Goal: Information Seeking & Learning: Learn about a topic

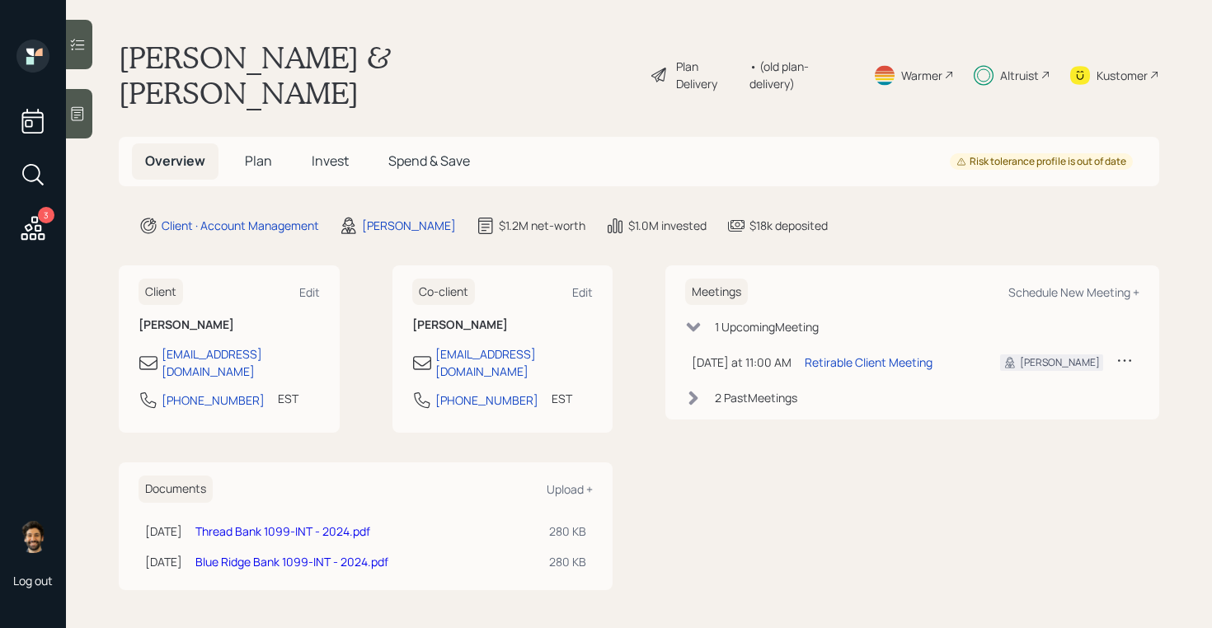
click at [260, 152] on span "Plan" at bounding box center [258, 161] width 27 height 18
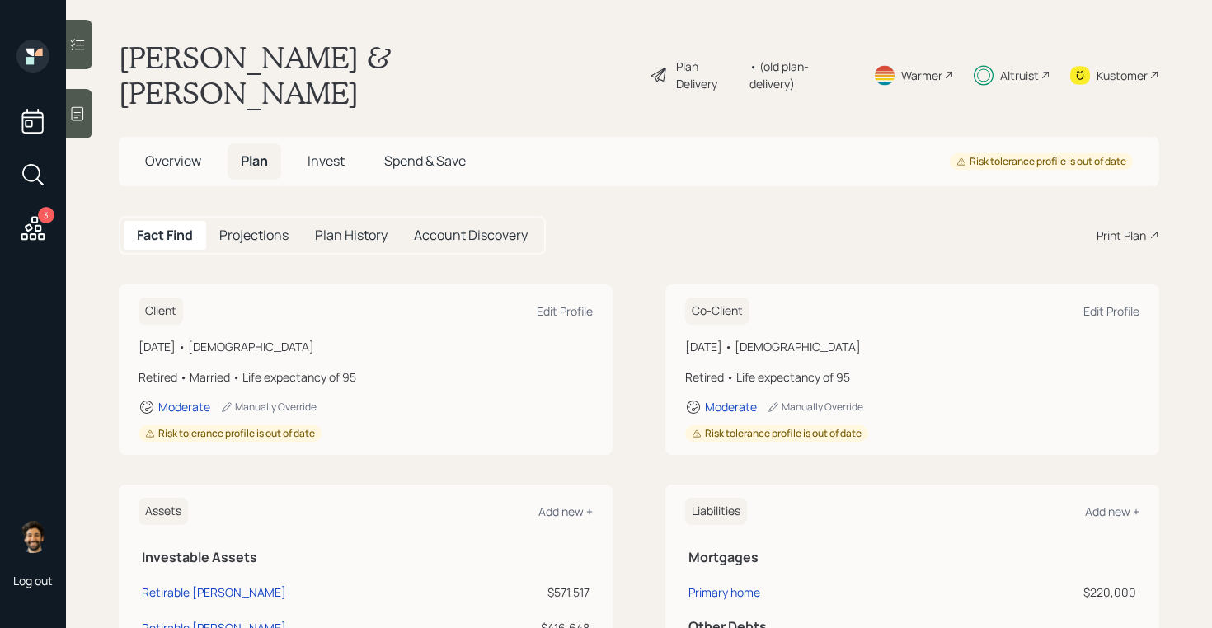
click at [799, 58] on div "• (old plan-delivery)" at bounding box center [802, 75] width 104 height 35
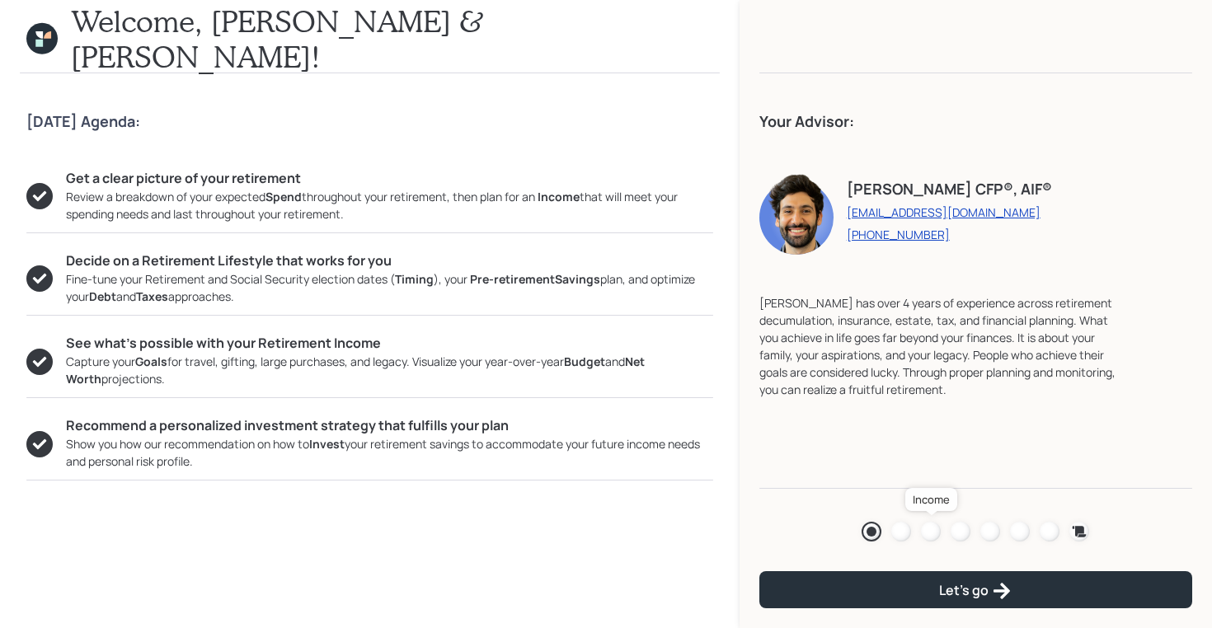
click at [931, 533] on div at bounding box center [931, 532] width 20 height 20
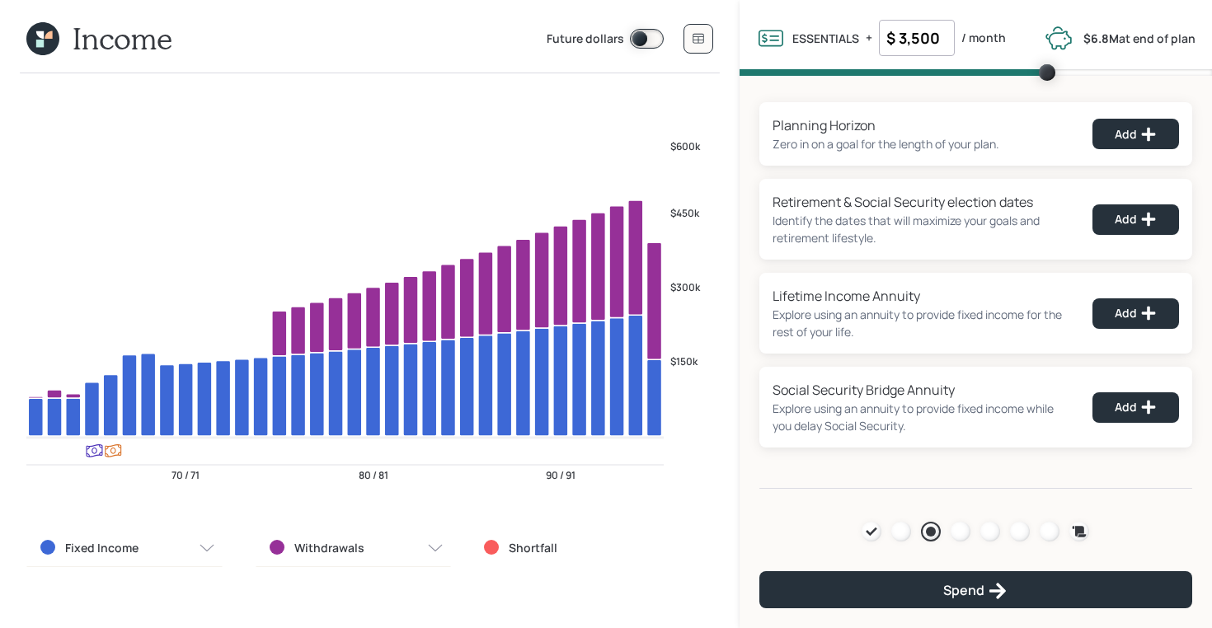
click at [55, 45] on icon at bounding box center [42, 38] width 33 height 33
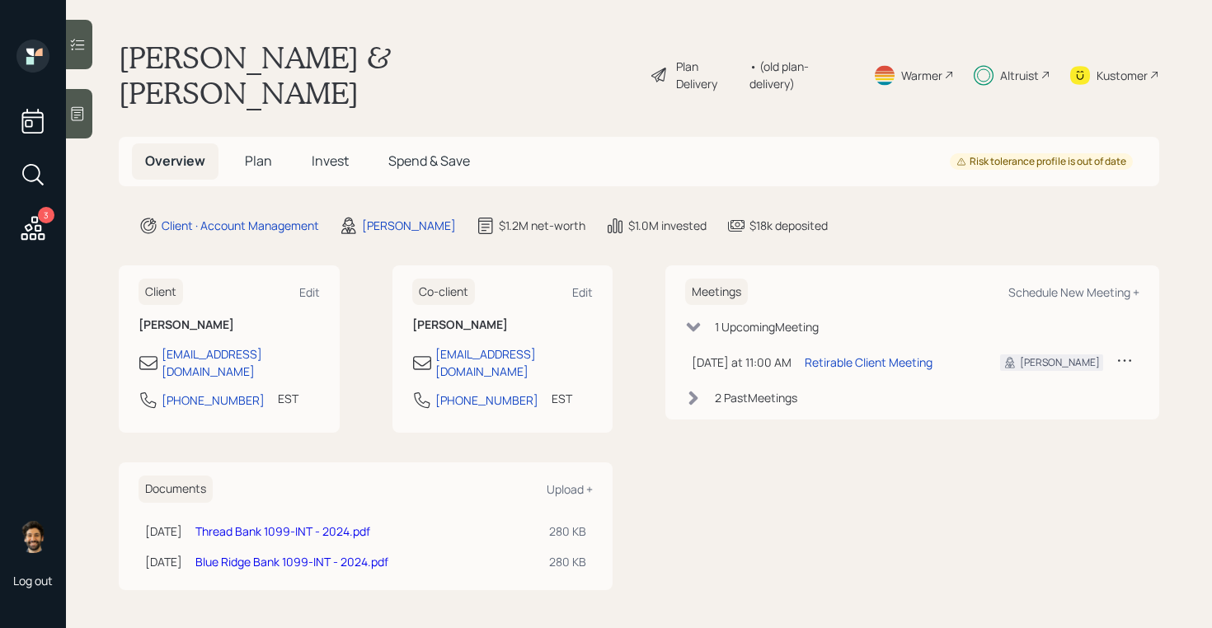
click at [265, 152] on span "Plan" at bounding box center [258, 161] width 27 height 18
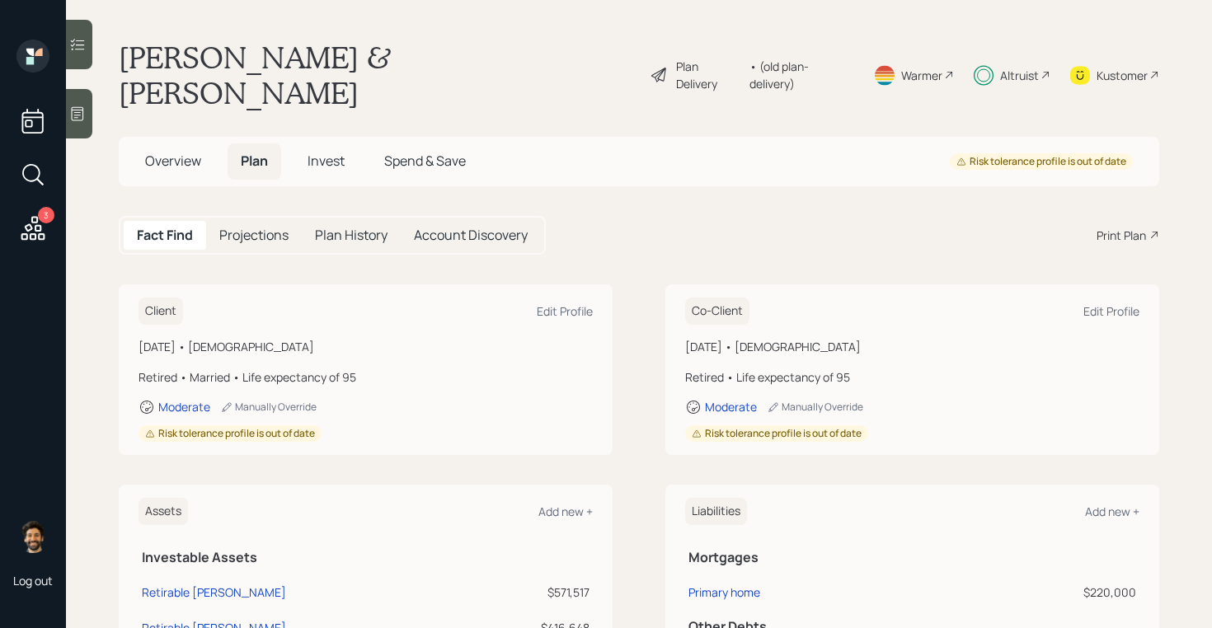
click at [815, 67] on div "Plan Delivery • (old plan-delivery)" at bounding box center [752, 75] width 205 height 71
click at [799, 58] on div "• (old plan-delivery)" at bounding box center [802, 75] width 104 height 35
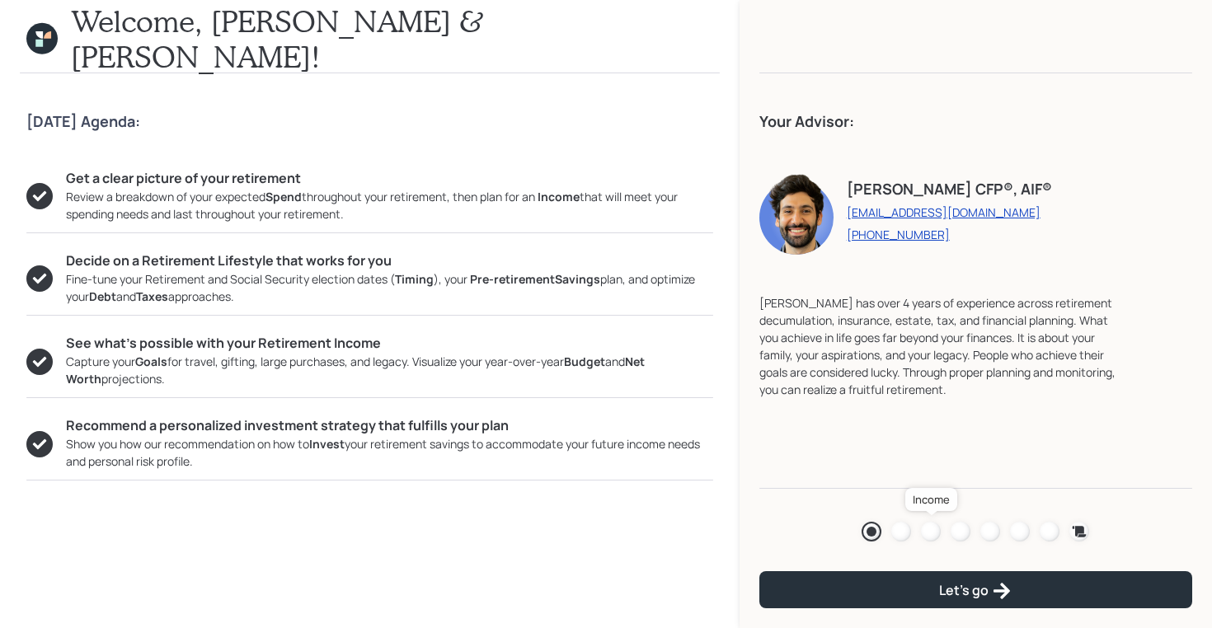
click at [929, 525] on div at bounding box center [931, 532] width 20 height 20
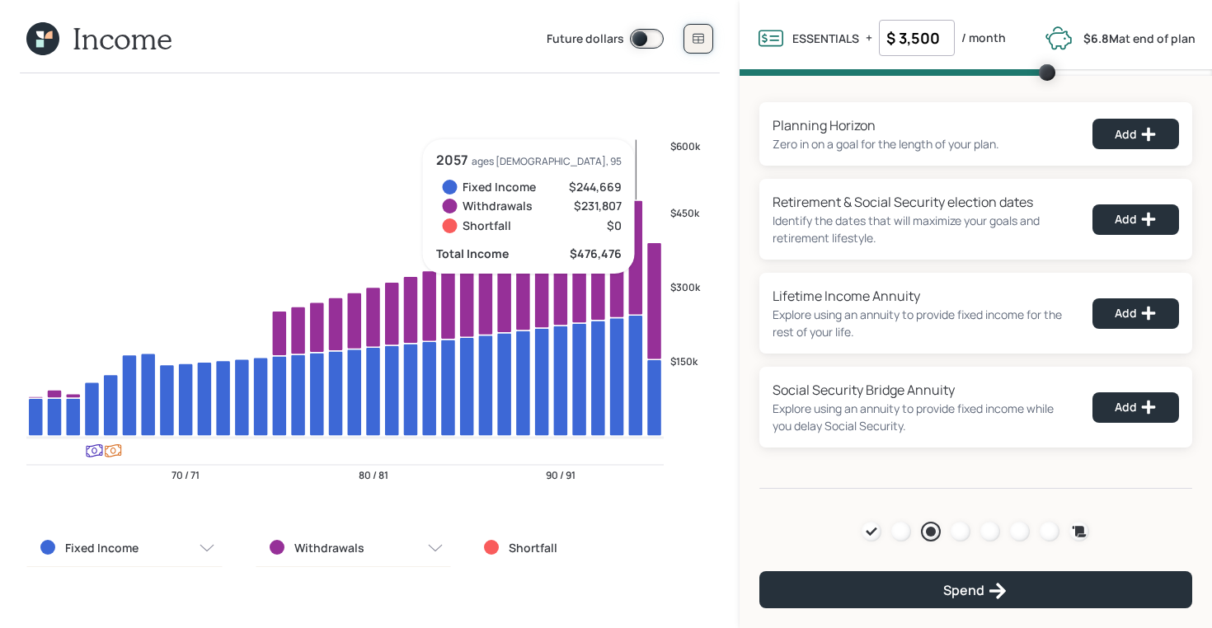
click at [693, 46] on button at bounding box center [699, 39] width 30 height 30
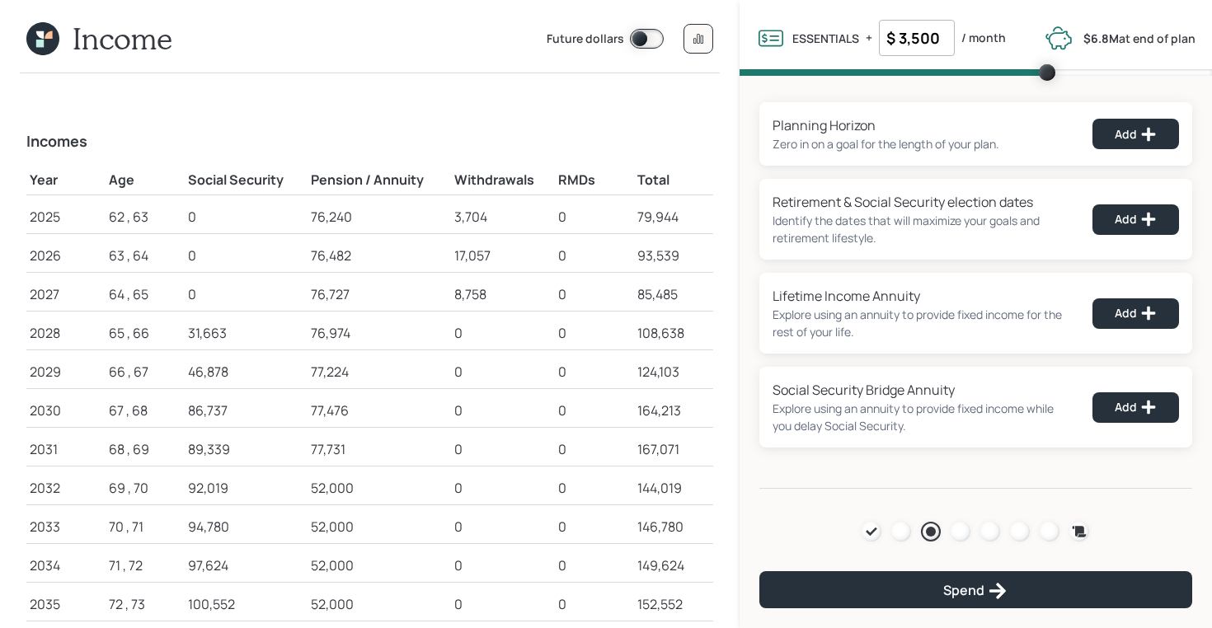
click at [49, 40] on icon at bounding box center [42, 38] width 33 height 33
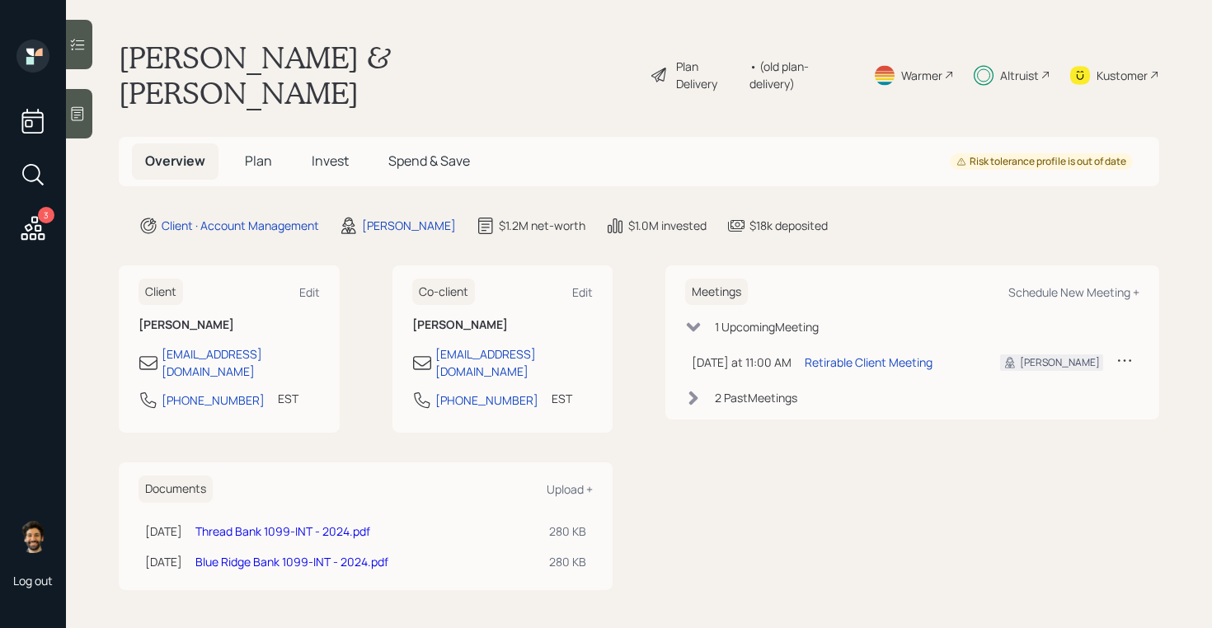
click at [260, 152] on span "Plan" at bounding box center [258, 161] width 27 height 18
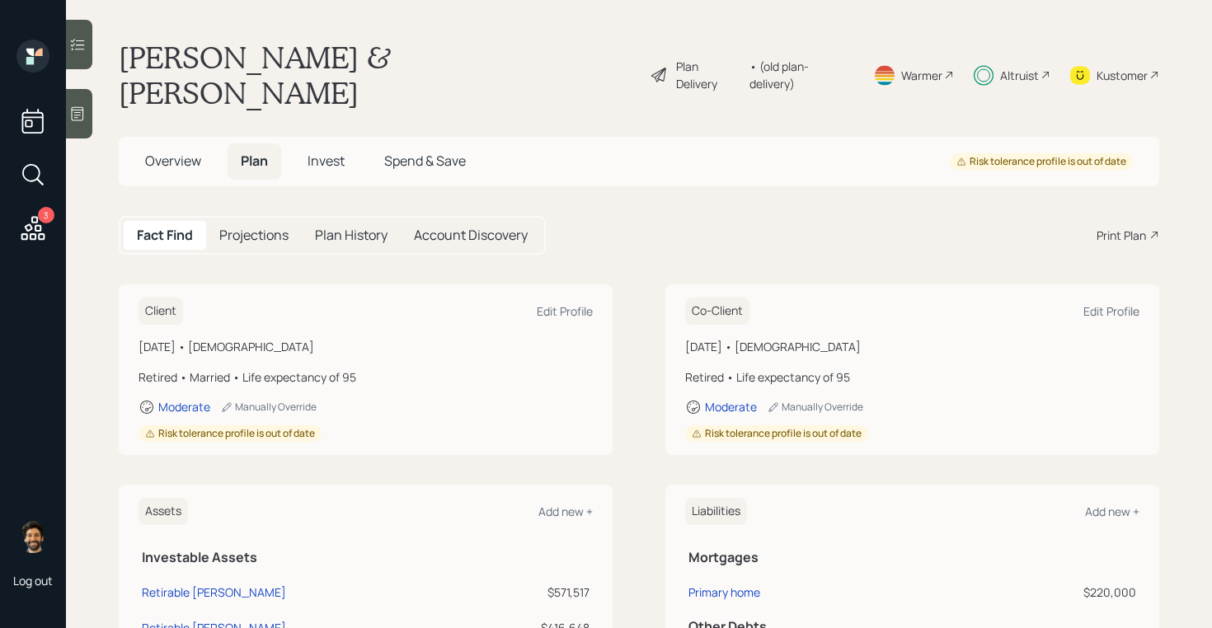
click at [816, 64] on div "• (old plan-delivery)" at bounding box center [802, 75] width 104 height 35
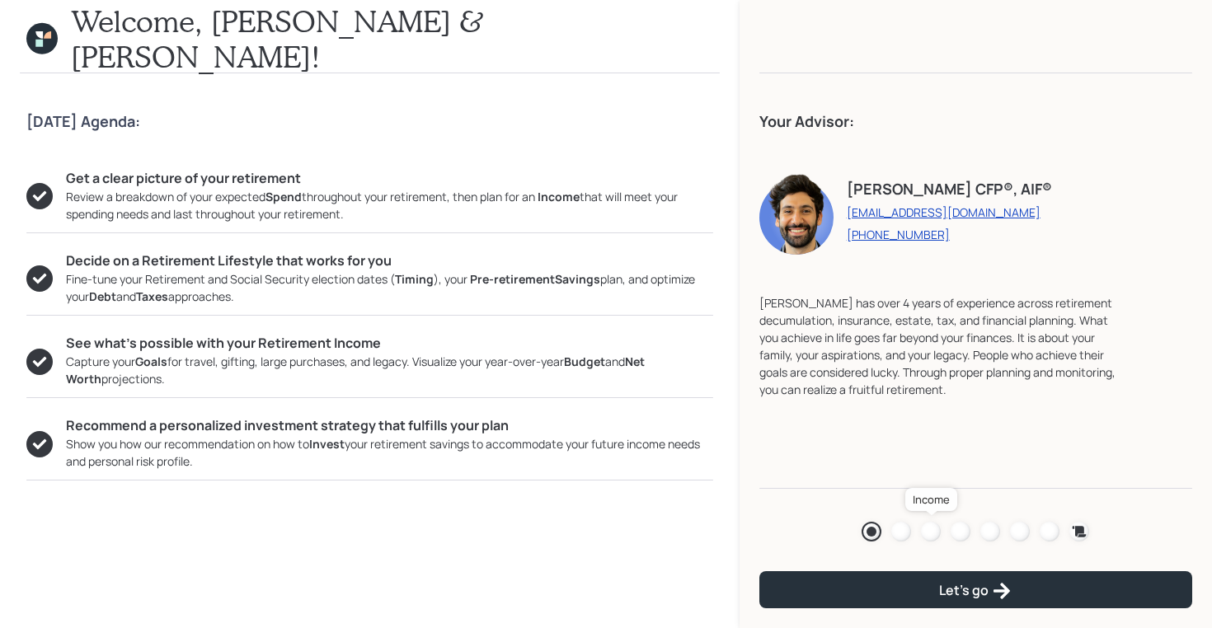
click at [930, 528] on div at bounding box center [931, 532] width 20 height 20
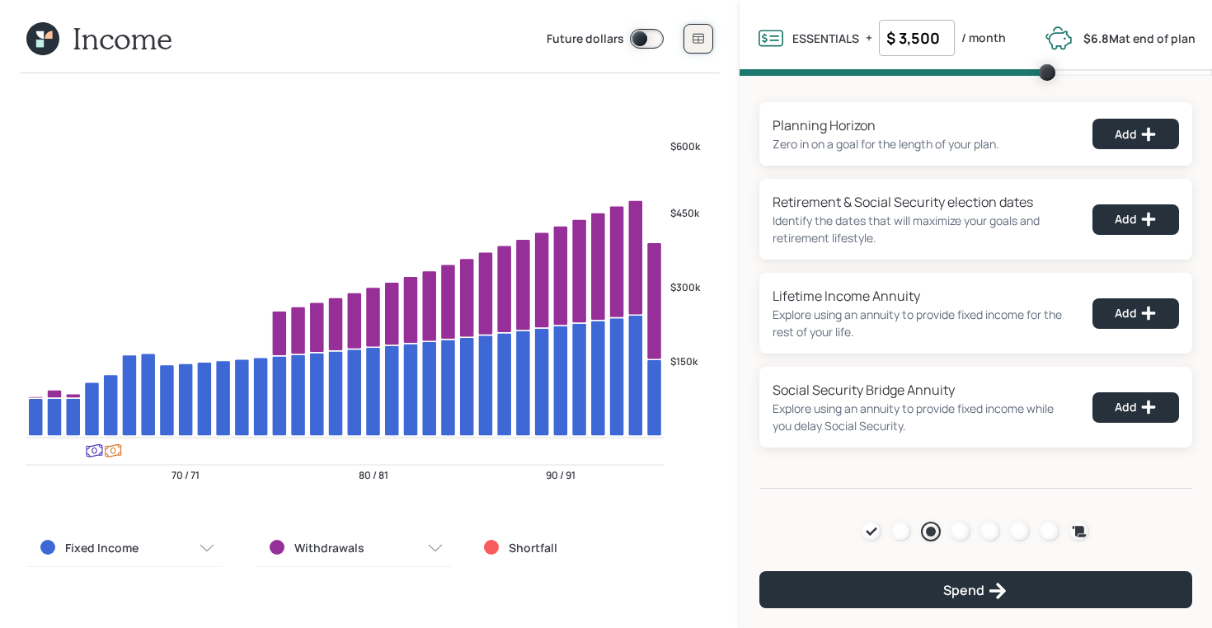
click at [690, 48] on button at bounding box center [699, 39] width 30 height 30
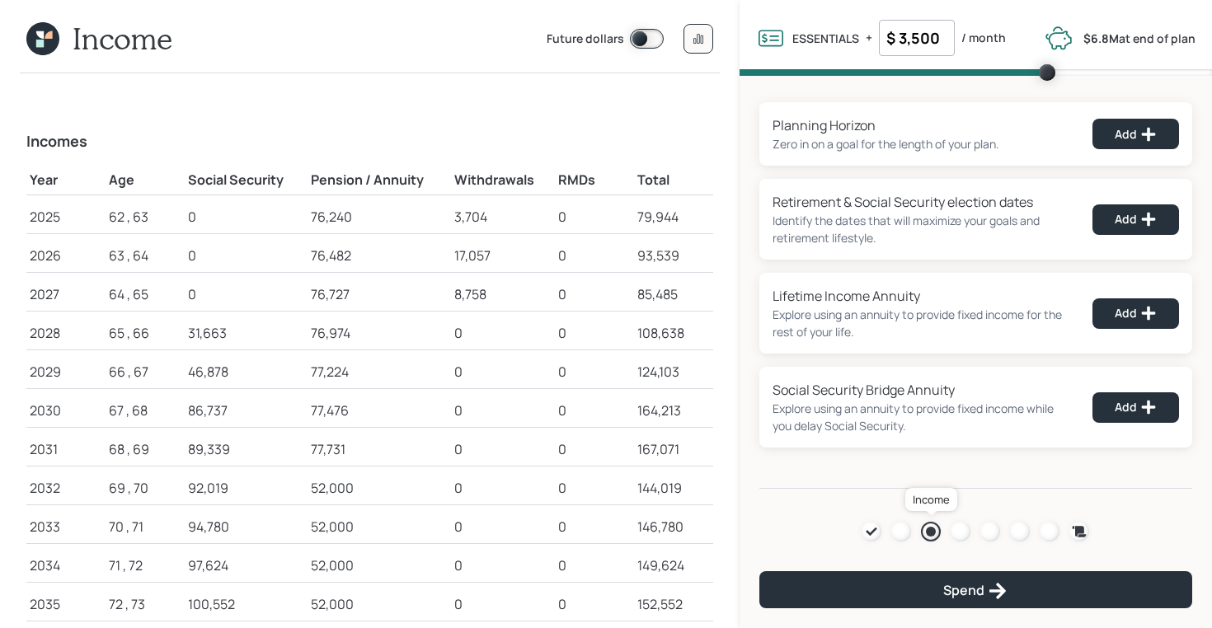
click at [934, 529] on div at bounding box center [931, 532] width 10 height 10
